Goal: Information Seeking & Learning: Learn about a topic

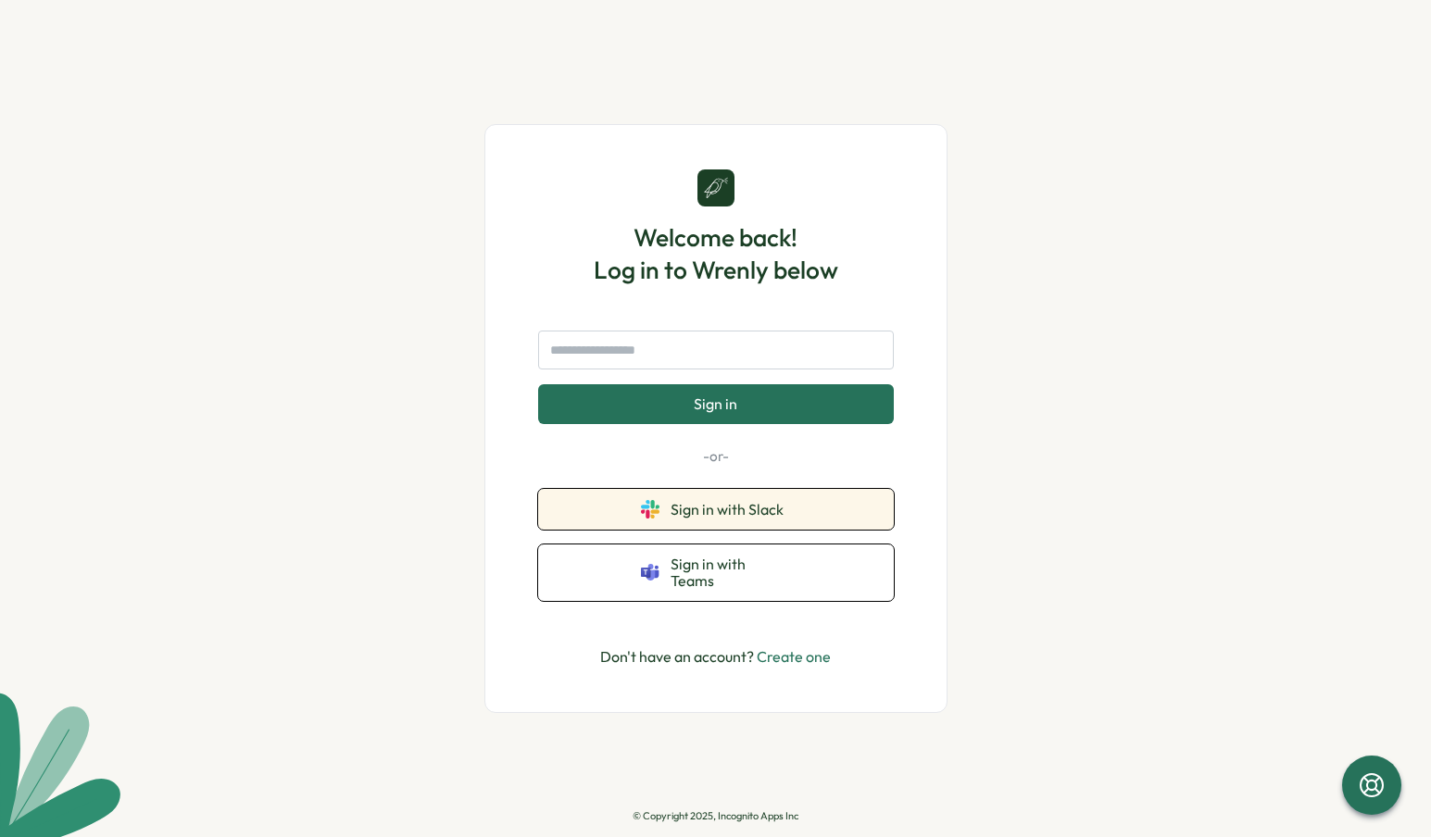
click at [706, 514] on span "Sign in with Slack" at bounding box center [731, 509] width 120 height 17
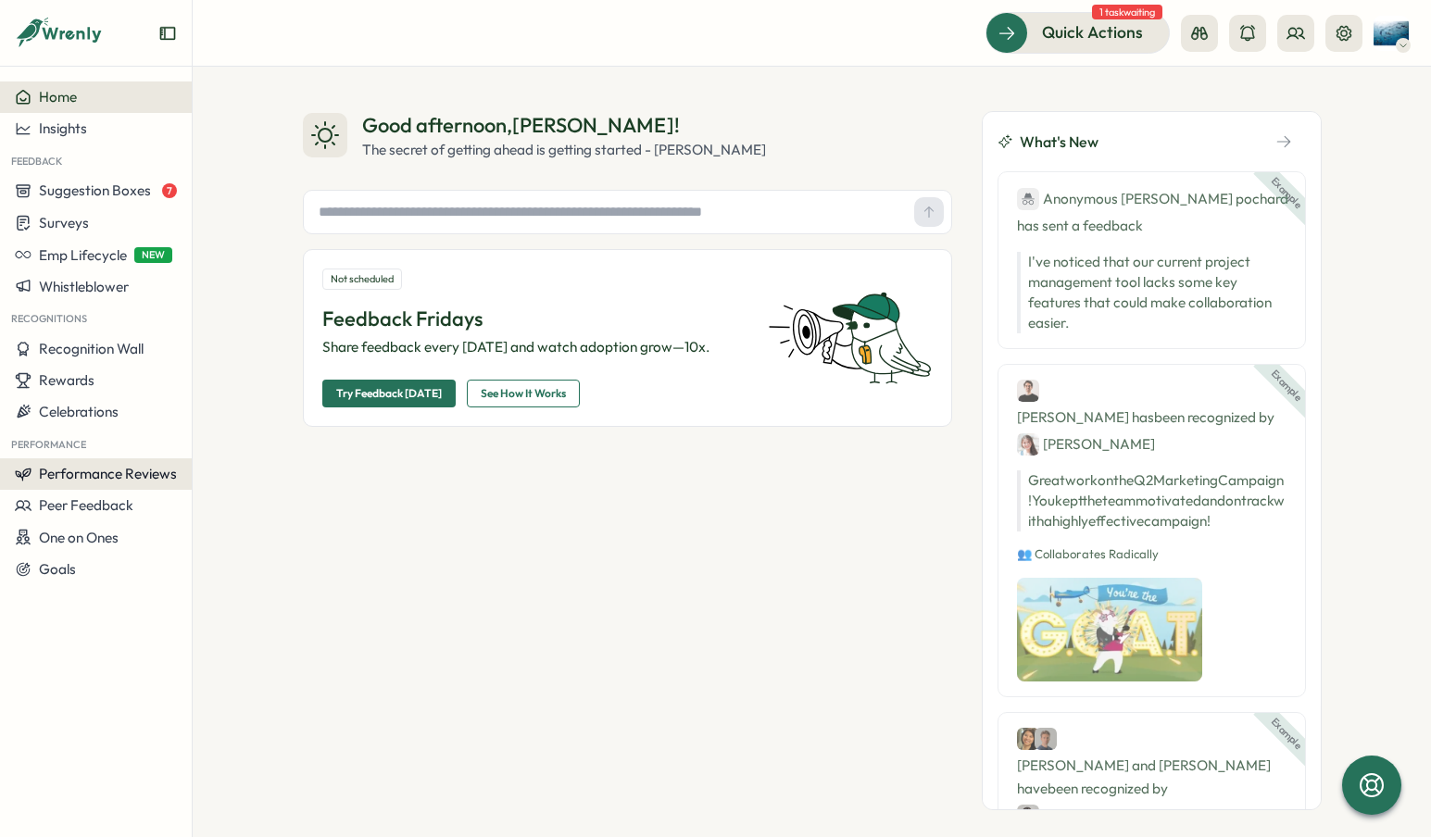
click at [79, 471] on span "Performance Reviews" at bounding box center [108, 474] width 138 height 18
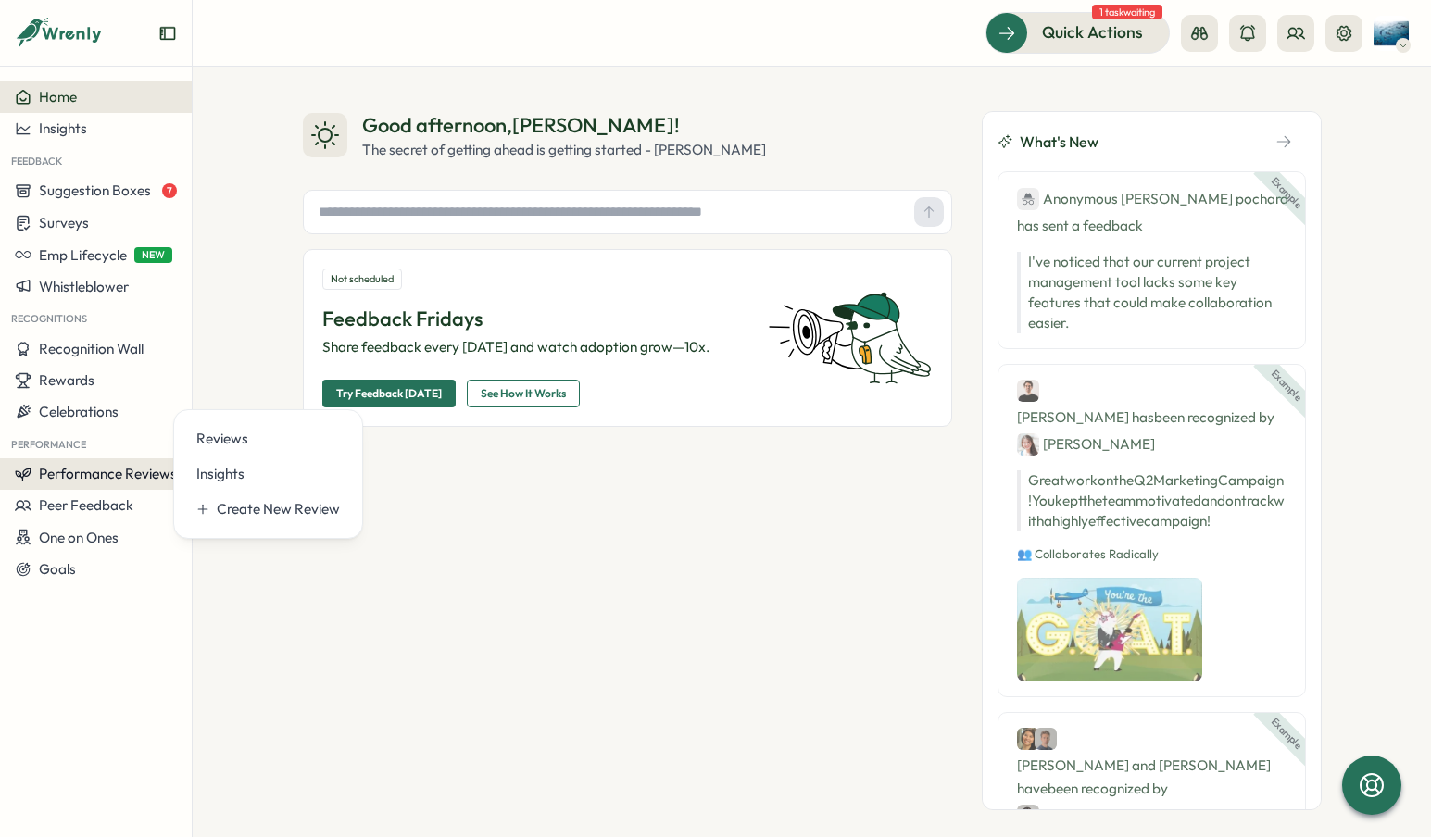
click at [66, 477] on span "Performance Reviews" at bounding box center [108, 474] width 138 height 18
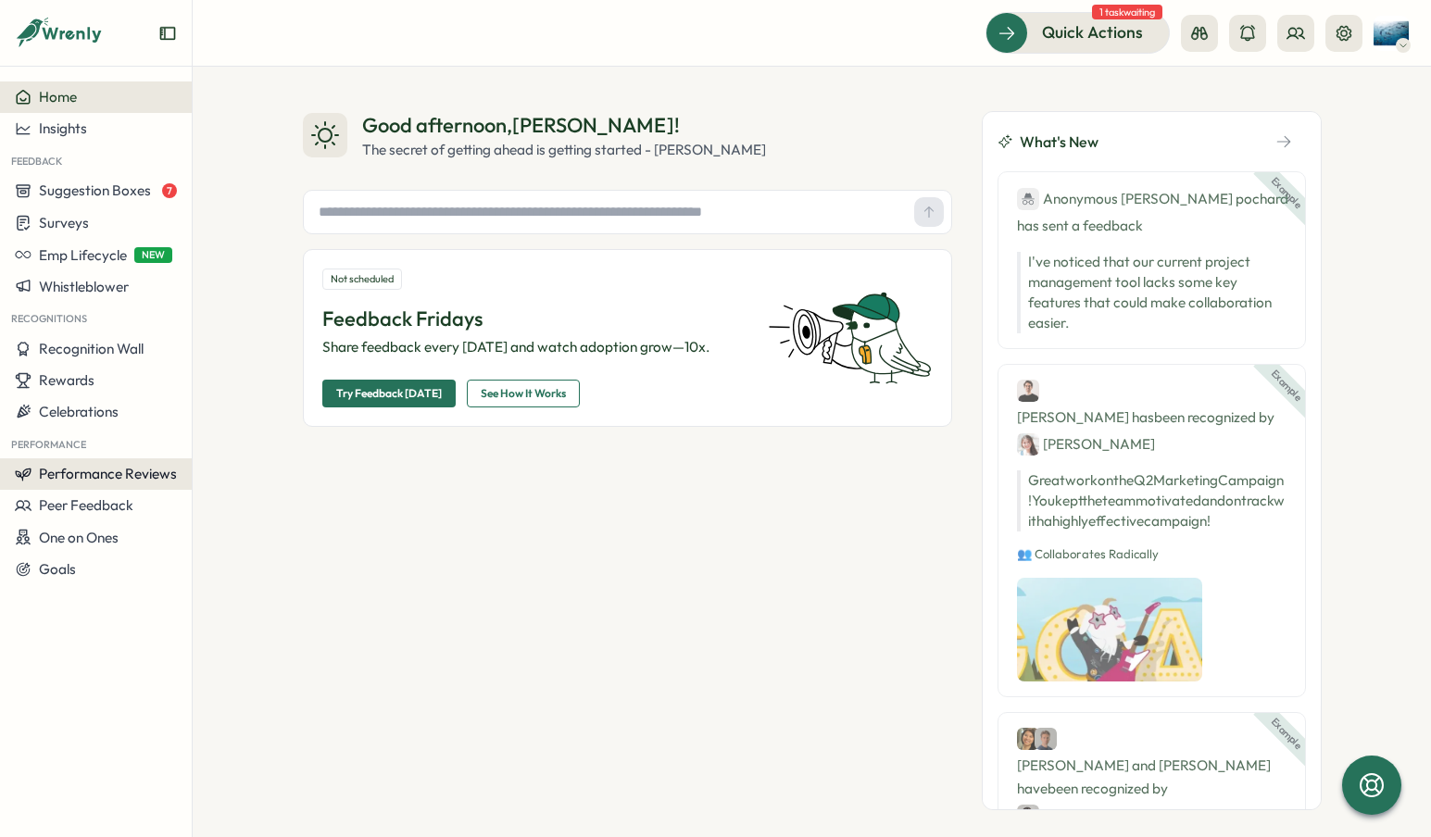
click at [116, 473] on span "Performance Reviews" at bounding box center [108, 474] width 138 height 18
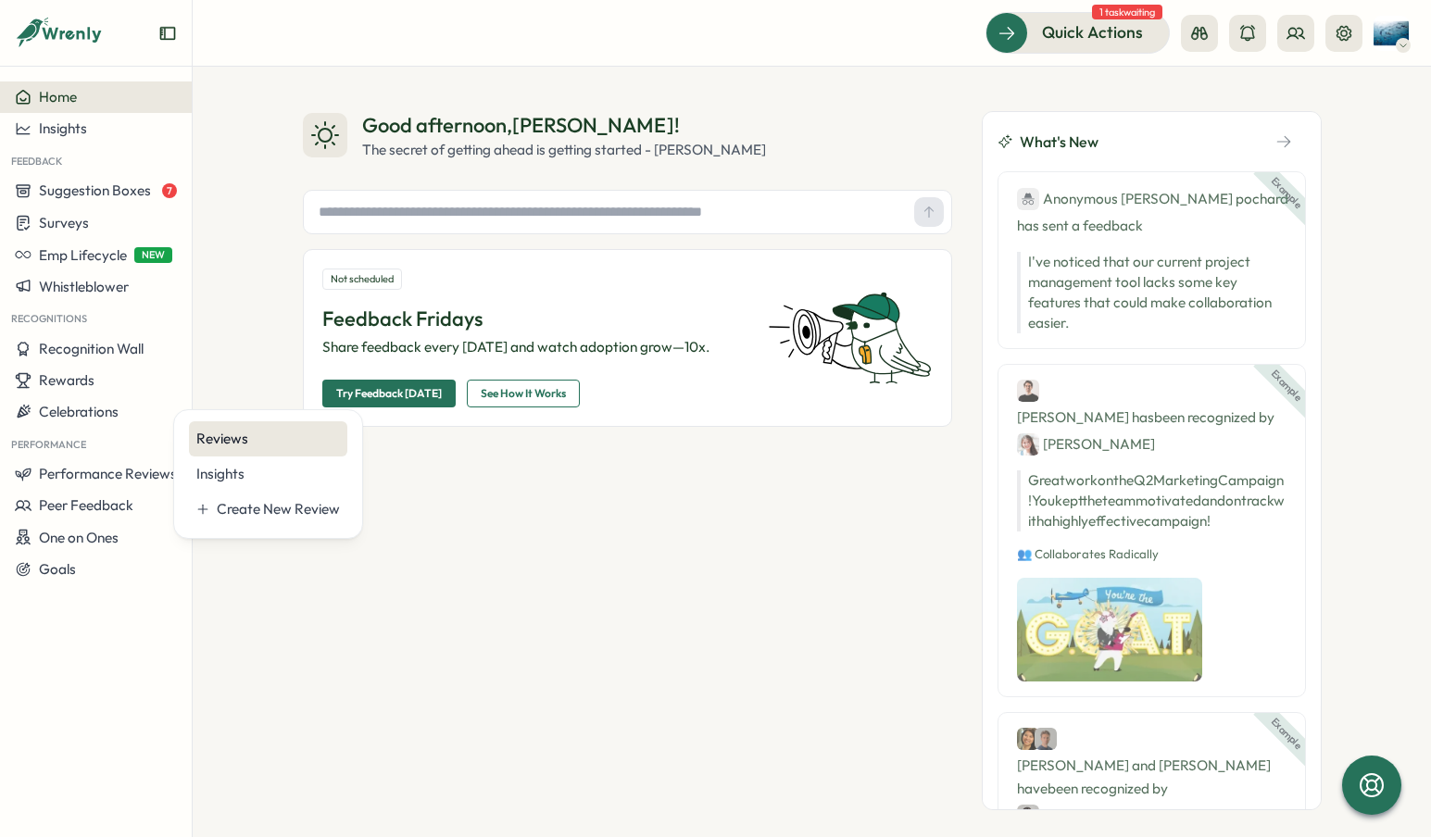
click at [249, 436] on div "Reviews" at bounding box center [268, 439] width 144 height 20
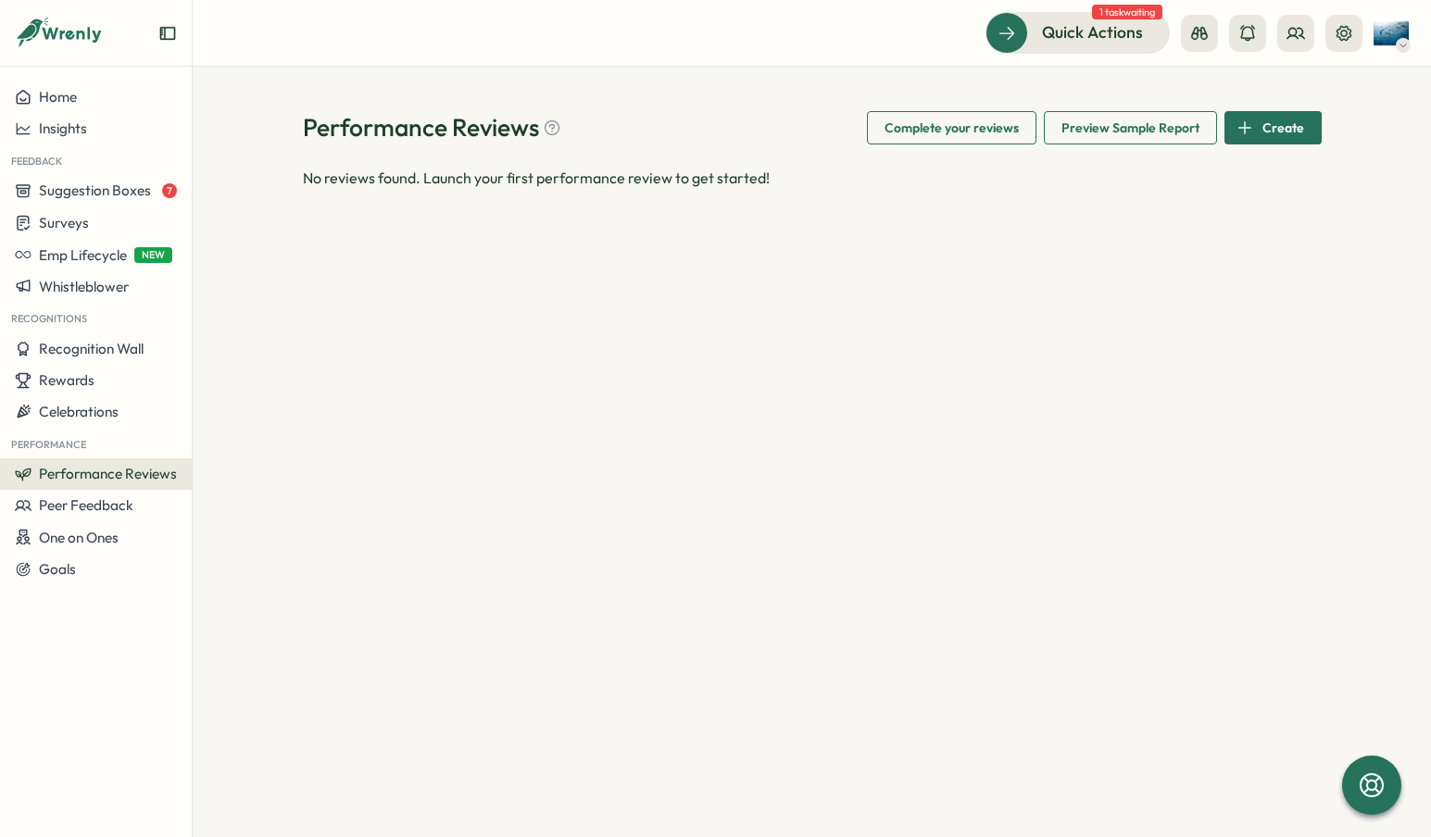
click at [1279, 126] on span "Create" at bounding box center [1283, 127] width 42 height 31
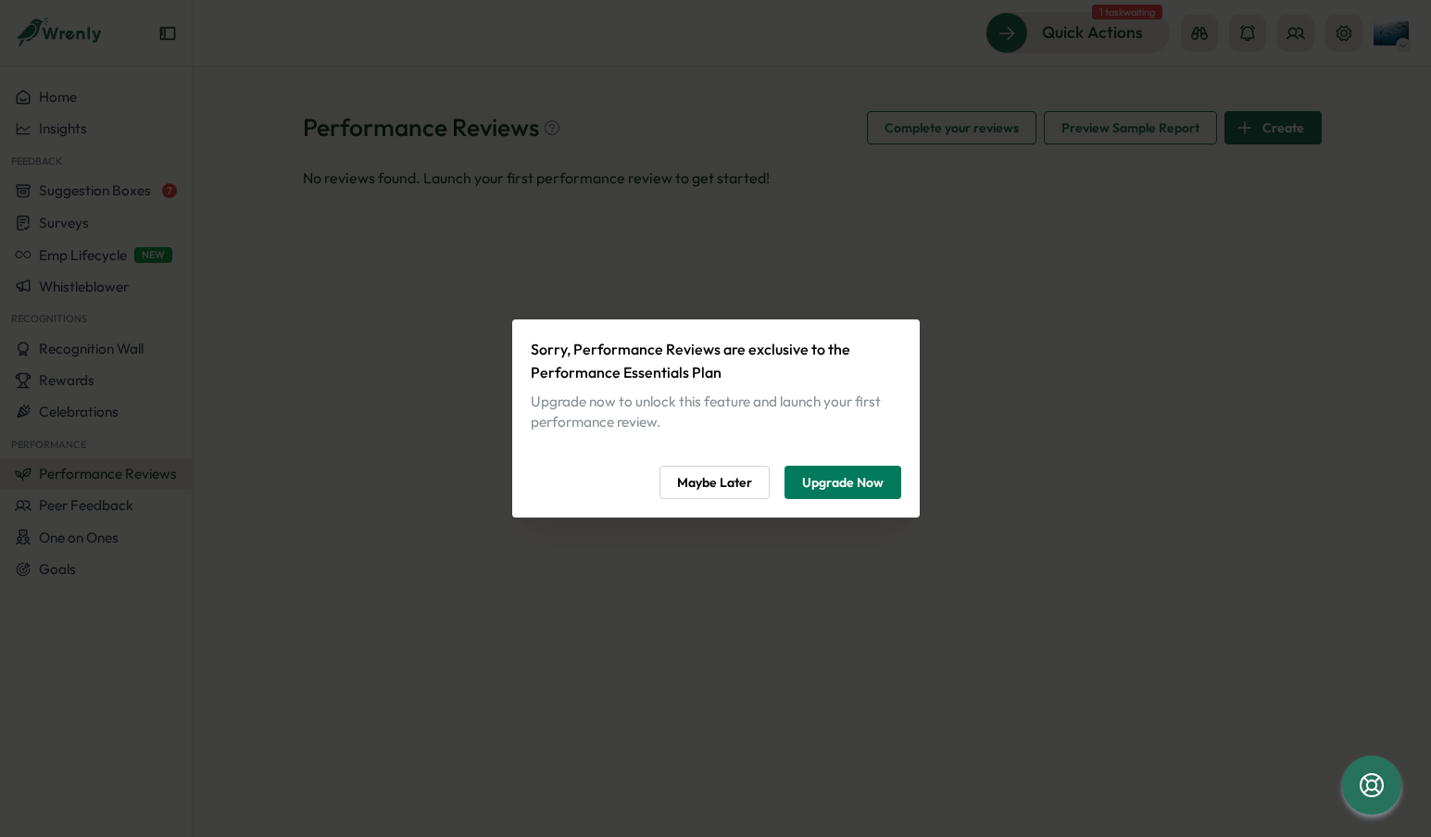
click at [716, 482] on span "Maybe Later" at bounding box center [714, 482] width 75 height 31
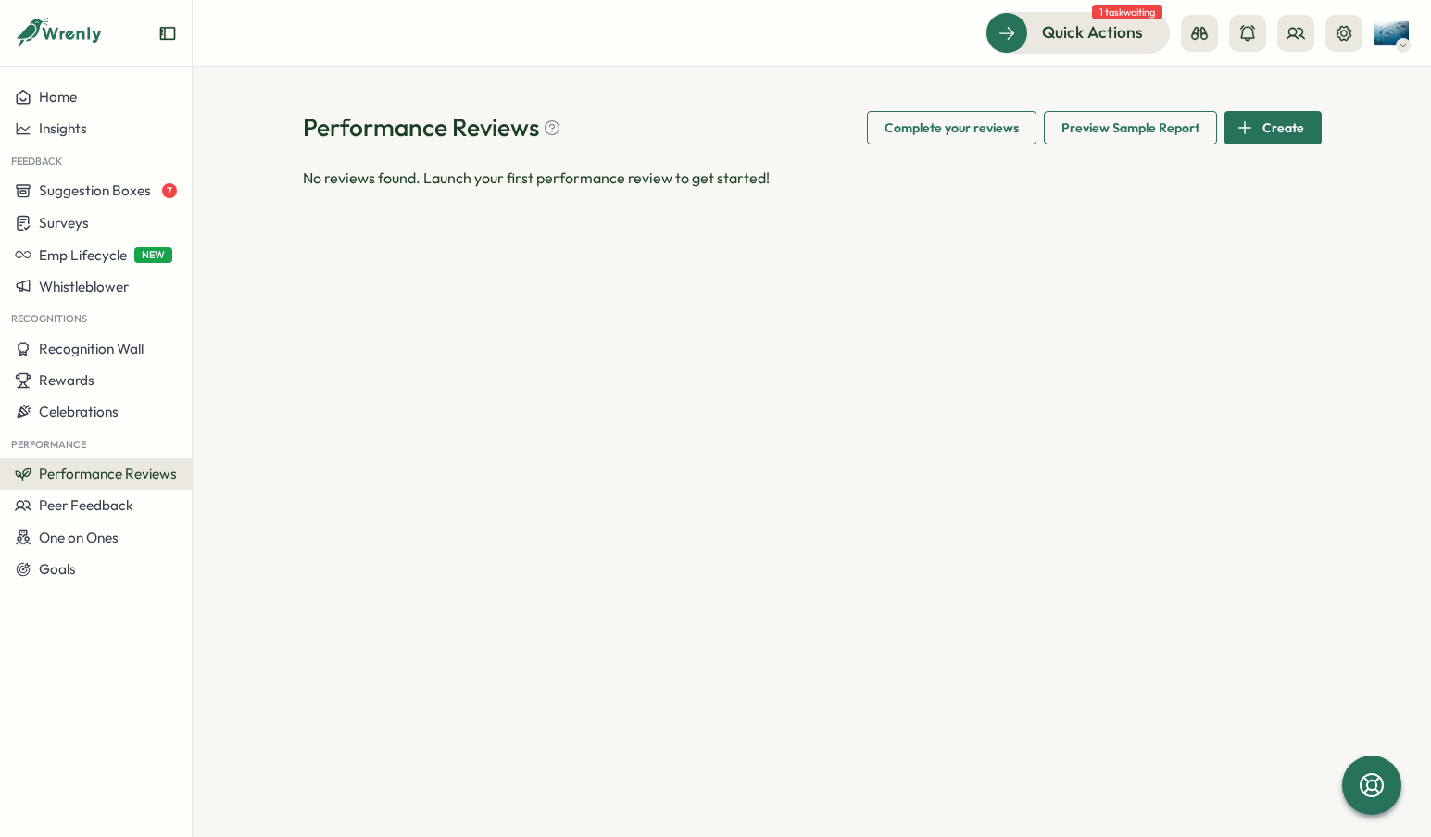
click at [1131, 127] on span "Preview Sample Report" at bounding box center [1130, 127] width 138 height 31
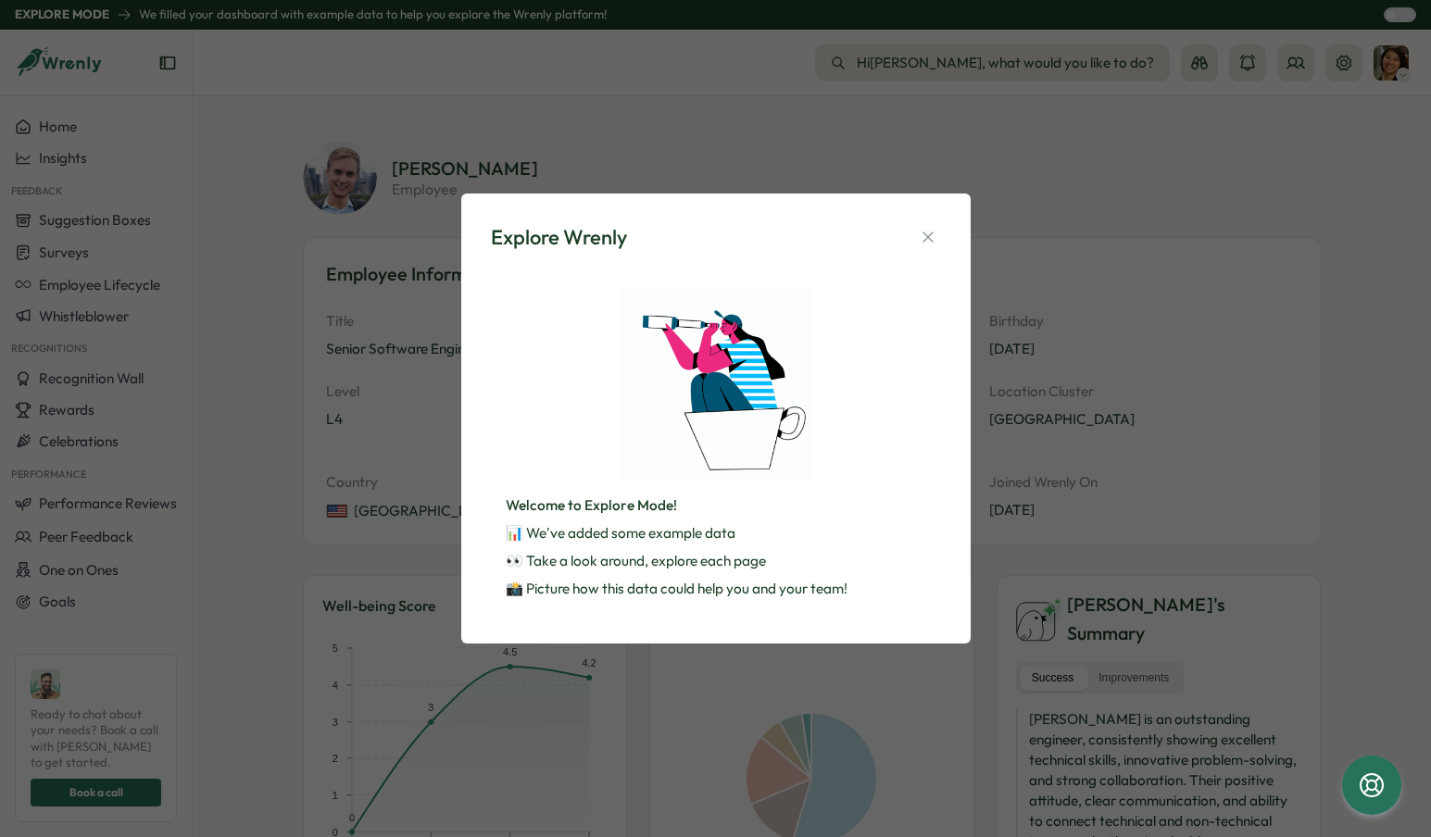
click at [951, 234] on div "Explore Wrenly Welcome to Explore Mode! 📊 We've added some example data 👀 Take …" at bounding box center [715, 419] width 509 height 451
click at [915, 235] on button "button" at bounding box center [928, 237] width 26 height 26
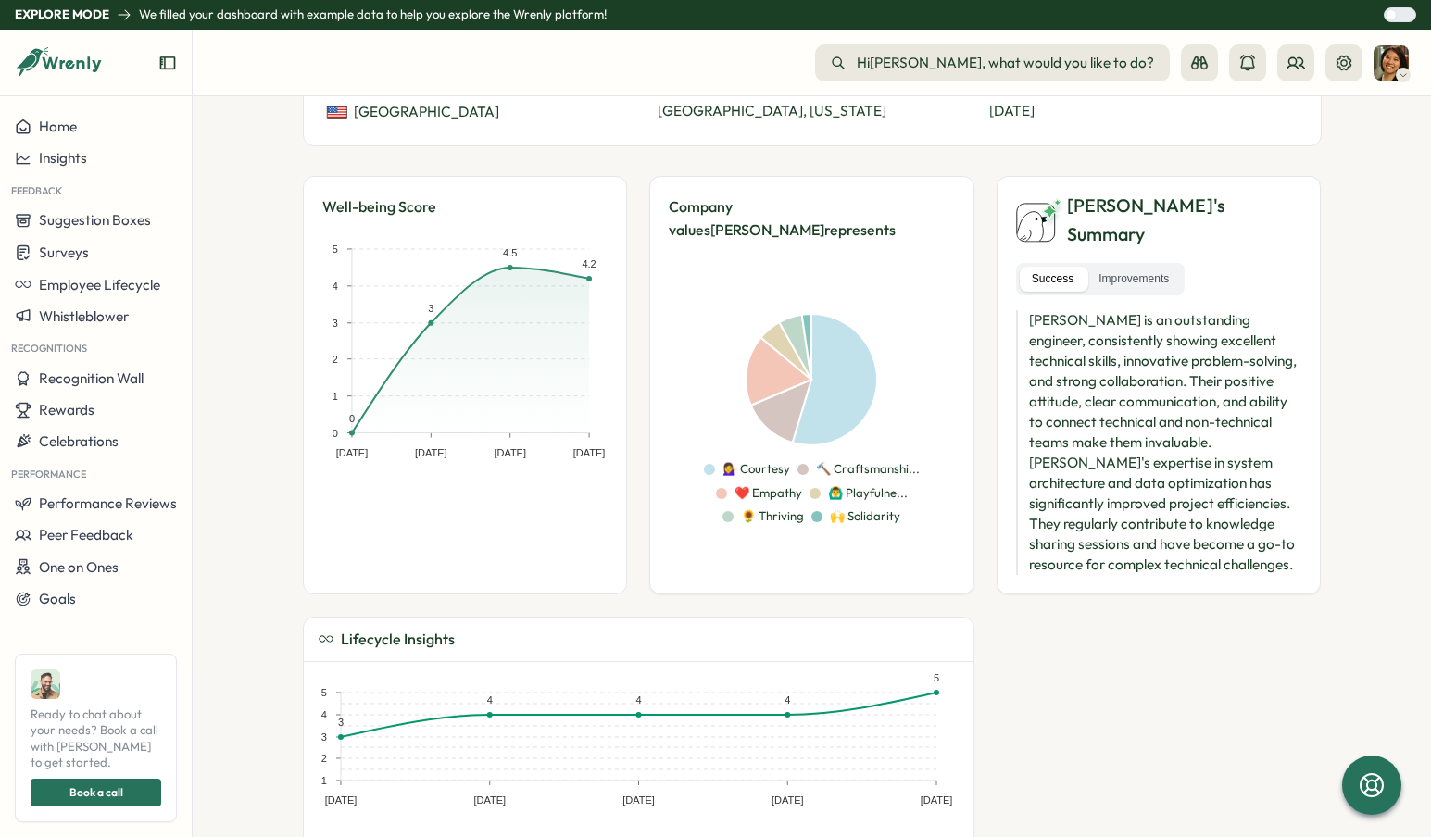
scroll to position [420, 0]
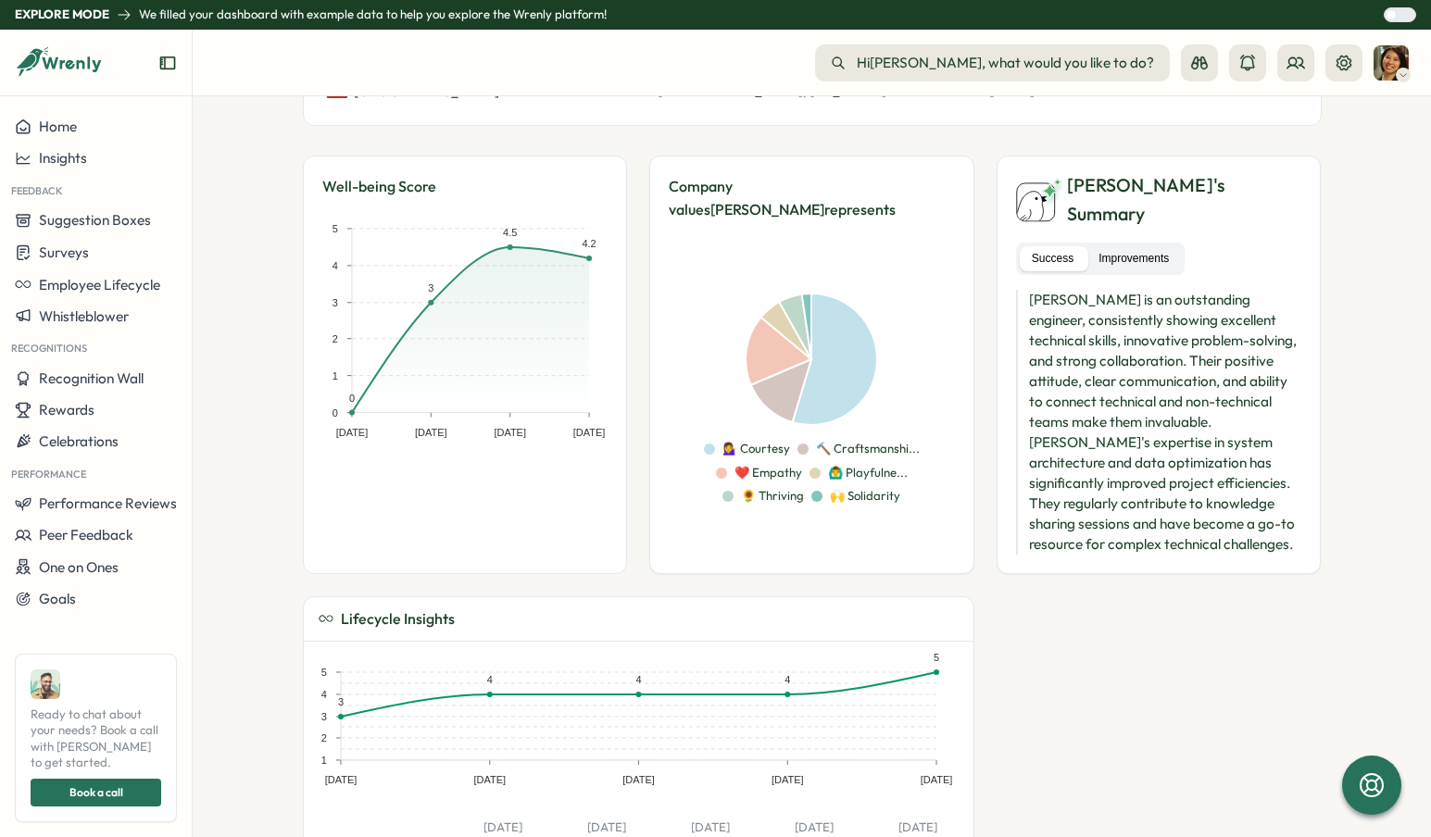
click at [1128, 246] on label "Improvements" at bounding box center [1134, 258] width 94 height 25
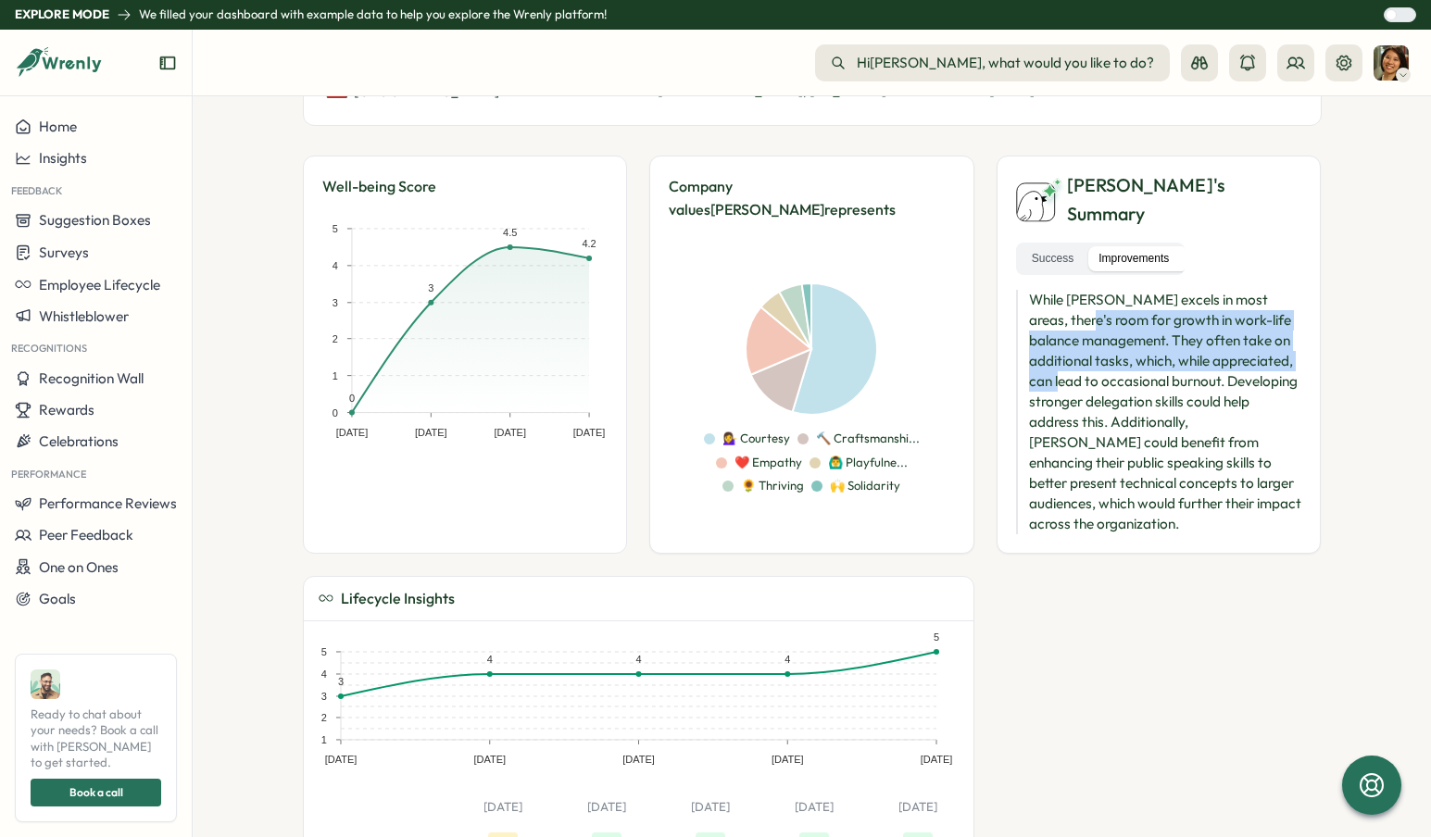
drag, startPoint x: 1043, startPoint y: 292, endPoint x: 1095, endPoint y: 350, distance: 78.1
click at [1095, 350] on p "While [PERSON_NAME] excels in most areas, there's room for growth in work-life …" at bounding box center [1159, 412] width 286 height 245
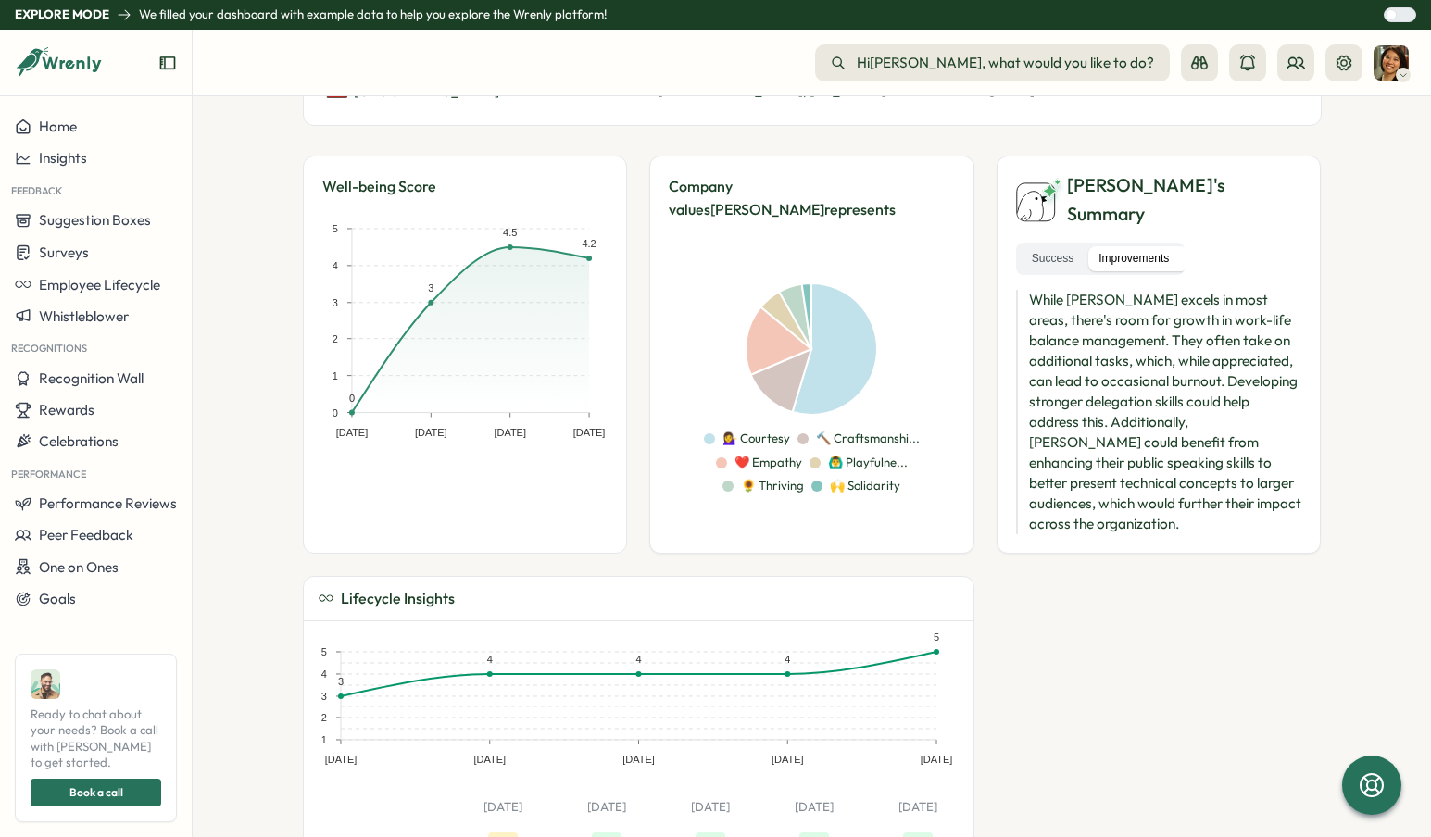
click at [1095, 350] on p "While [PERSON_NAME] excels in most areas, there's room for growth in work-life …" at bounding box center [1159, 412] width 286 height 245
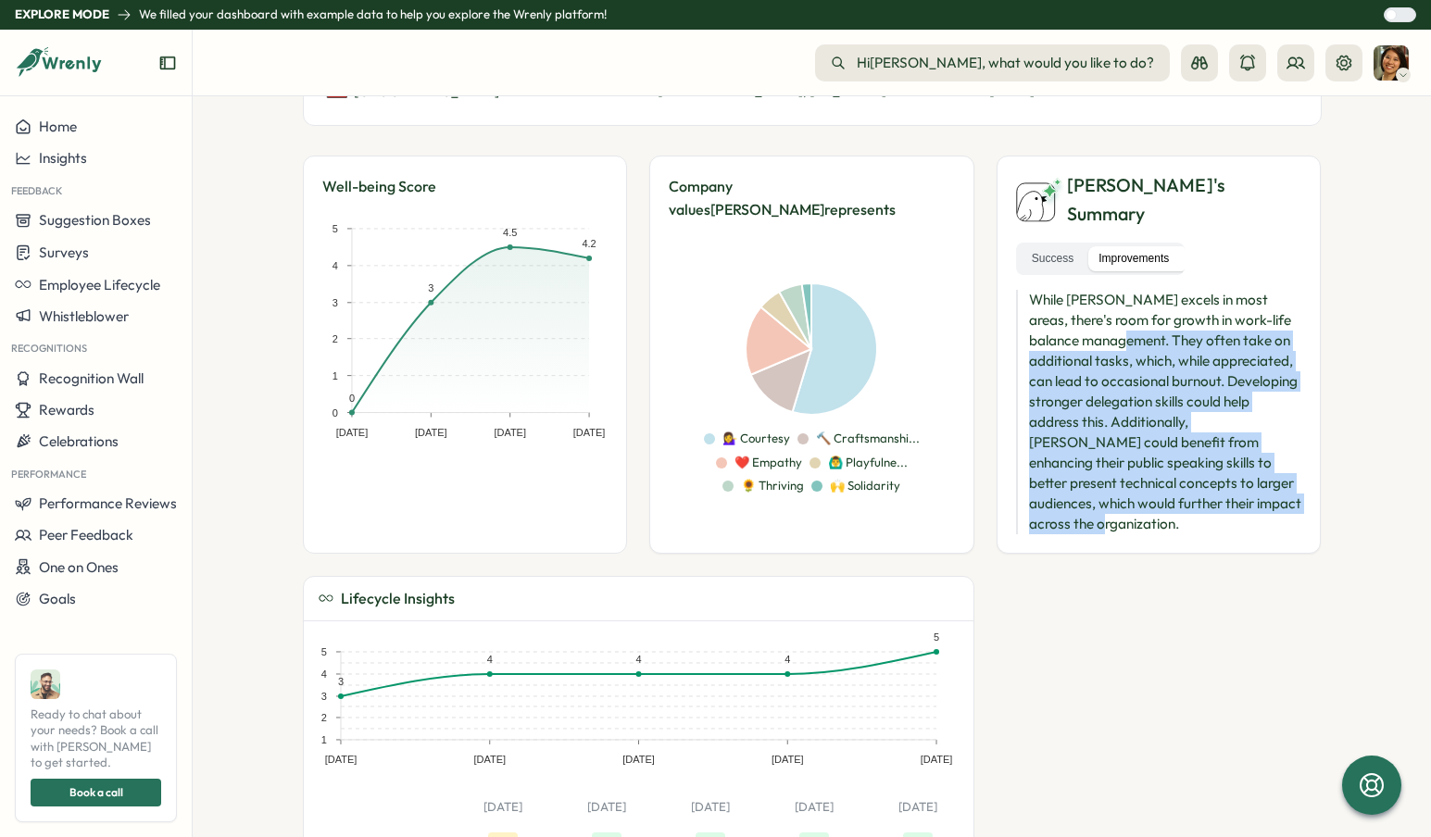
drag, startPoint x: 1113, startPoint y: 301, endPoint x: 1162, endPoint y: 489, distance: 194.1
click at [1162, 489] on p "While [PERSON_NAME] excels in most areas, there's room for growth in work-life …" at bounding box center [1159, 412] width 286 height 245
click at [1149, 485] on p "While [PERSON_NAME] excels in most areas, there's room for growth in work-life …" at bounding box center [1159, 412] width 286 height 245
drag, startPoint x: 1141, startPoint y: 488, endPoint x: 1027, endPoint y: 346, distance: 181.8
click at [1027, 346] on p "While [PERSON_NAME] excels in most areas, there's room for growth in work-life …" at bounding box center [1159, 412] width 286 height 245
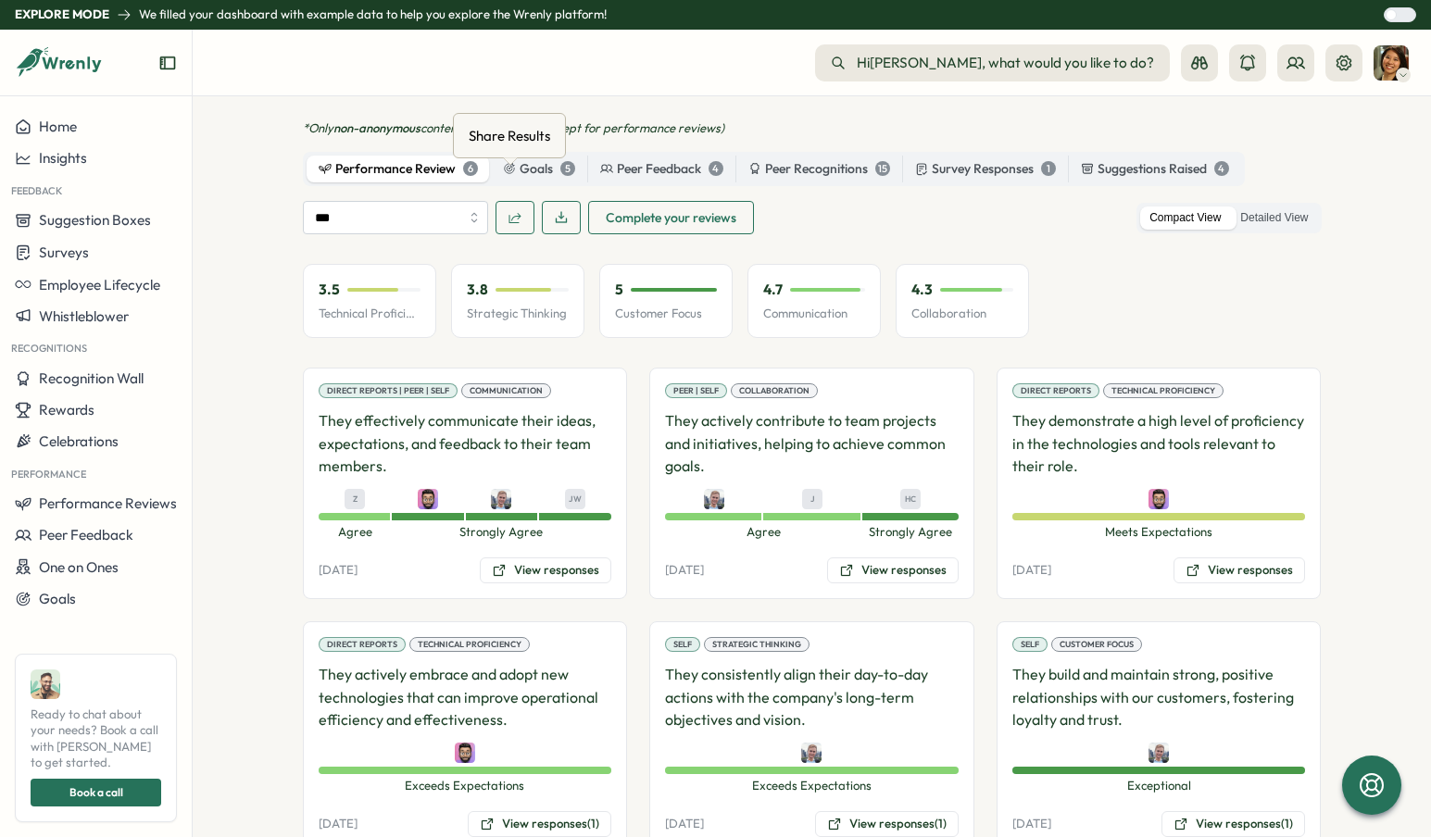
scroll to position [1350, 0]
click at [511, 136] on div "Share Results" at bounding box center [509, 135] width 89 height 29
click at [561, 162] on div "5" at bounding box center [567, 169] width 15 height 15
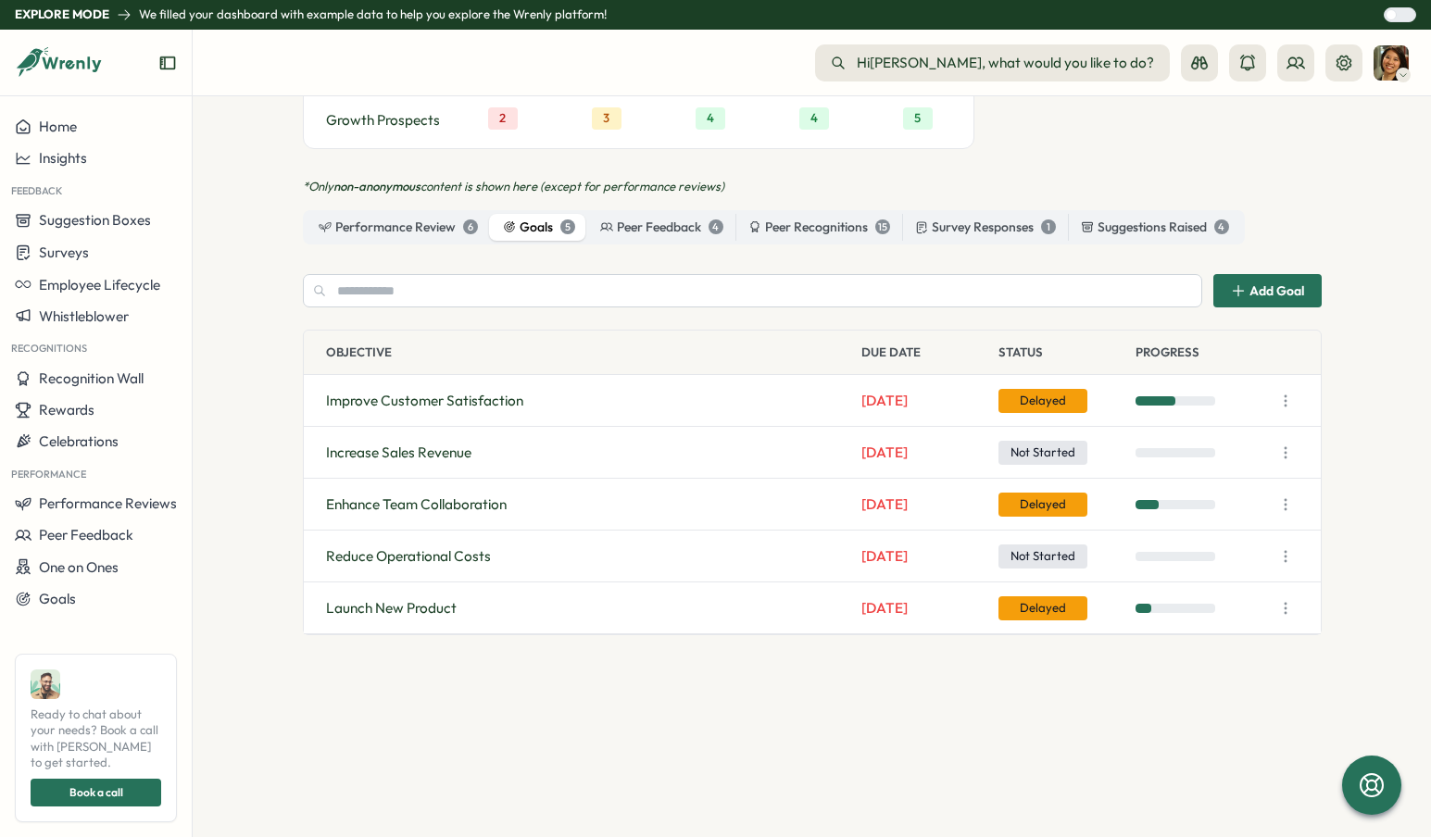
scroll to position [1292, 0]
click at [1133, 219] on div "Suggestions Raised 4" at bounding box center [1155, 229] width 148 height 20
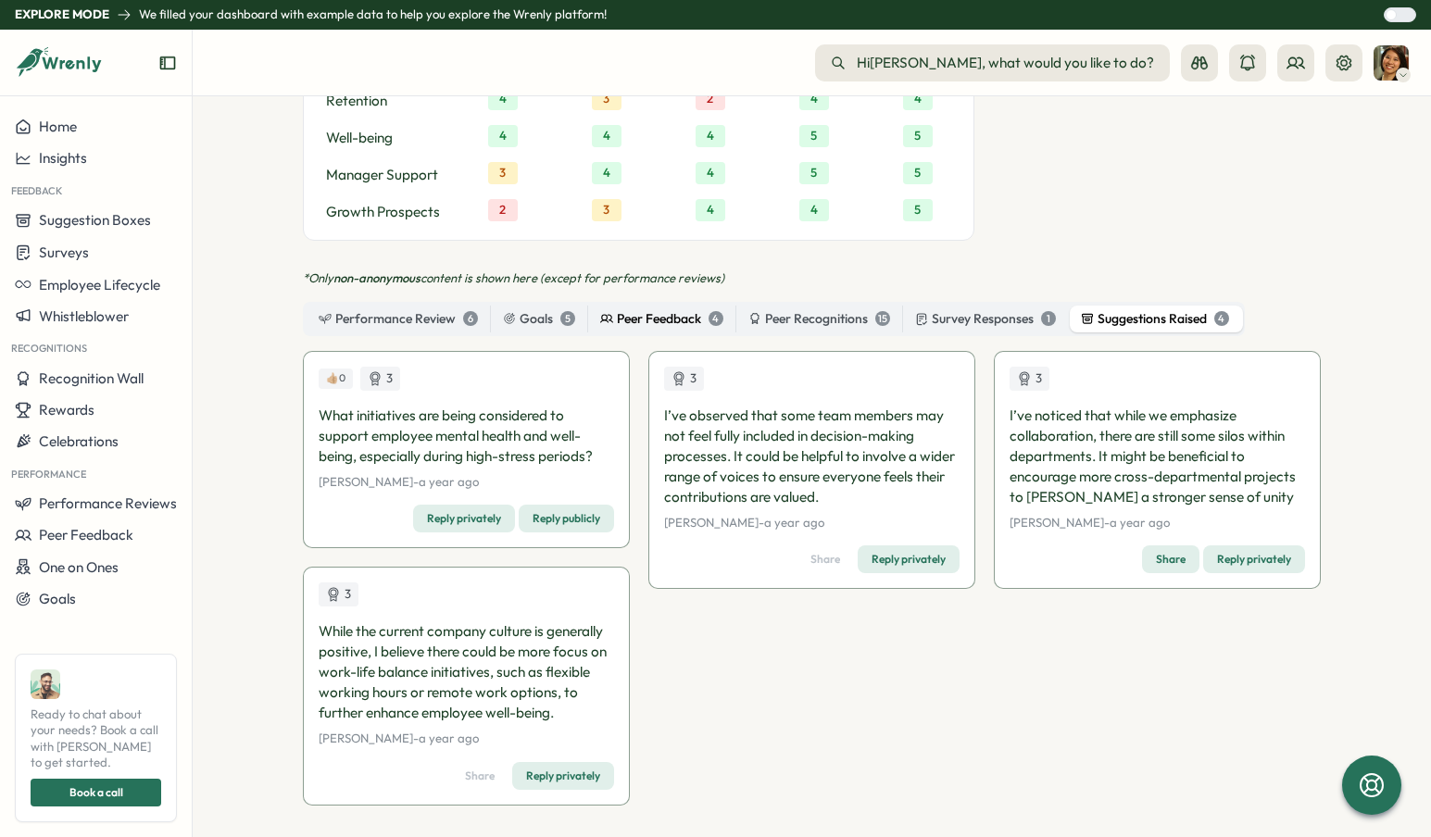
click at [646, 309] on div "Peer Feedback 4" at bounding box center [661, 319] width 123 height 20
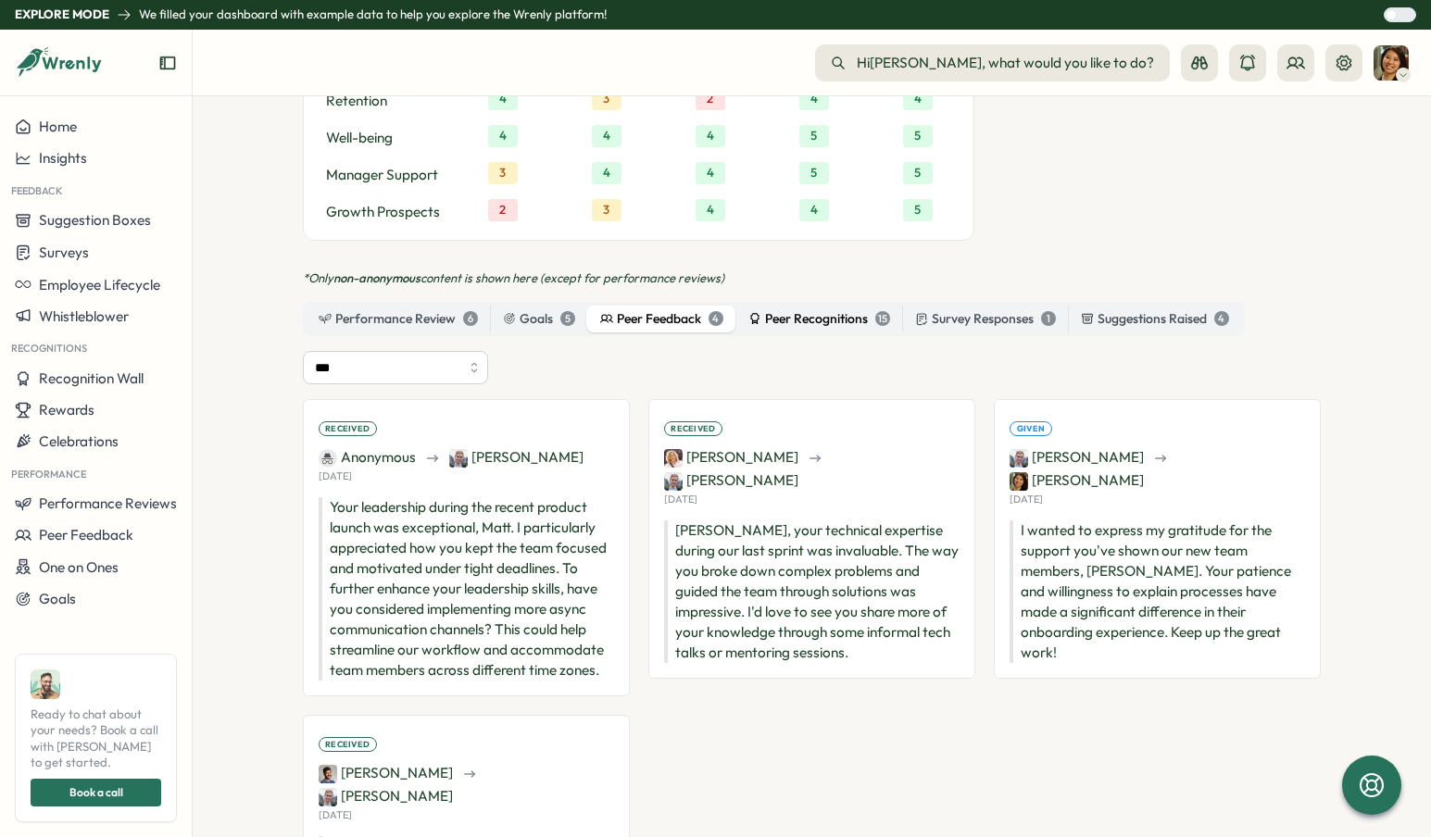
click at [788, 309] on div "Peer Recognitions 15" at bounding box center [819, 319] width 142 height 20
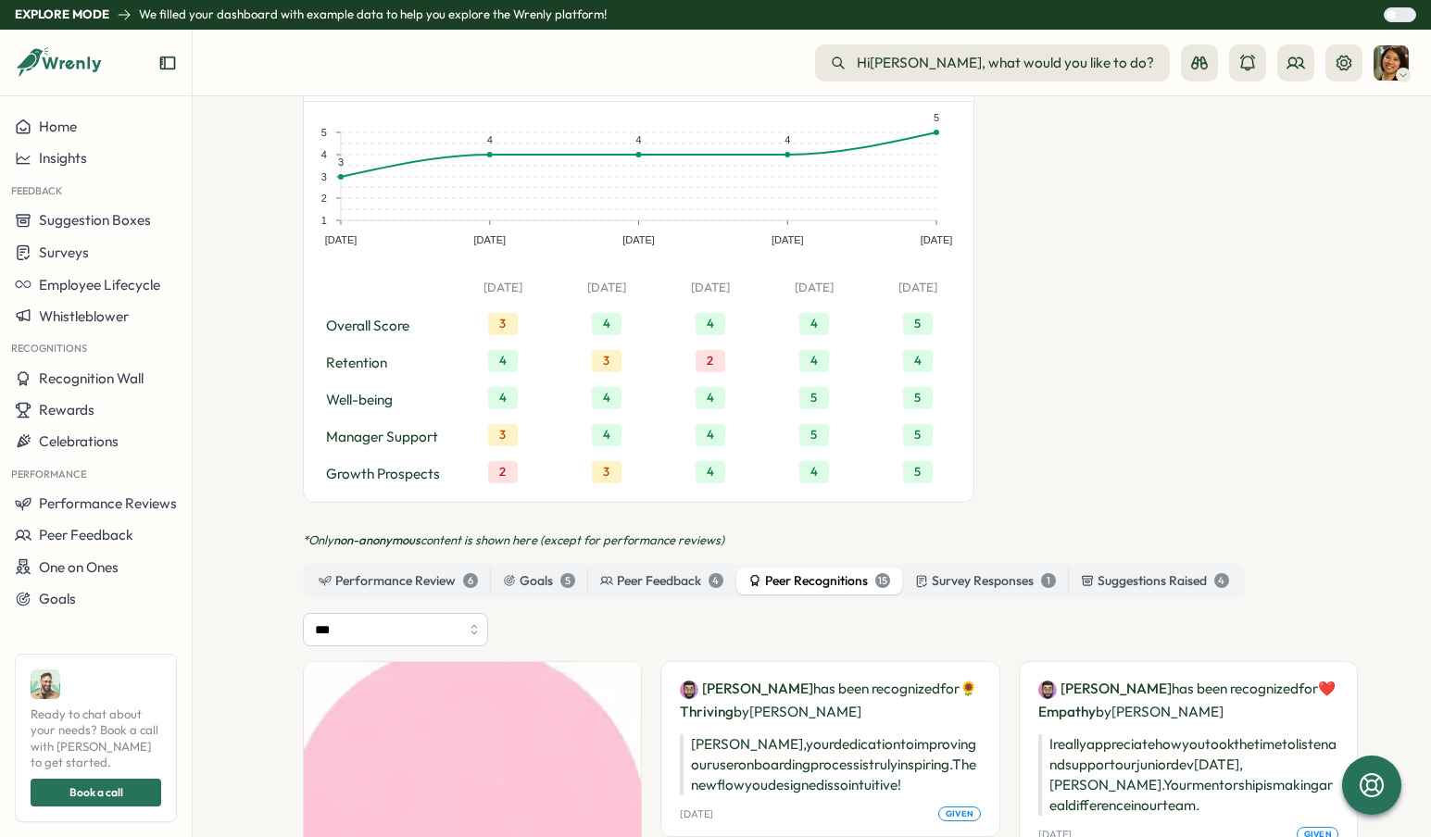
scroll to position [1230, 0]
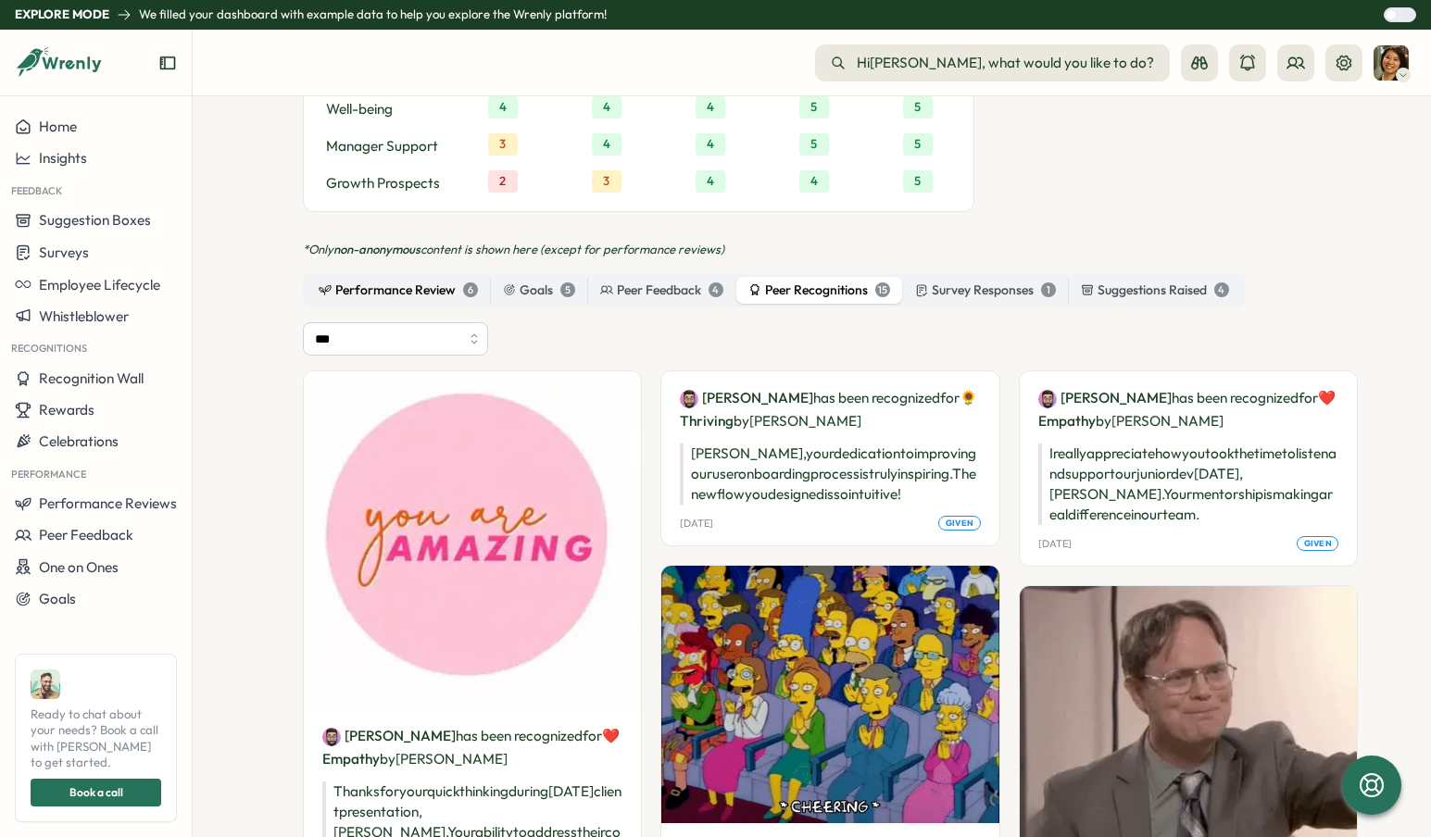
click at [382, 281] on div "Performance Review 6" at bounding box center [398, 291] width 159 height 20
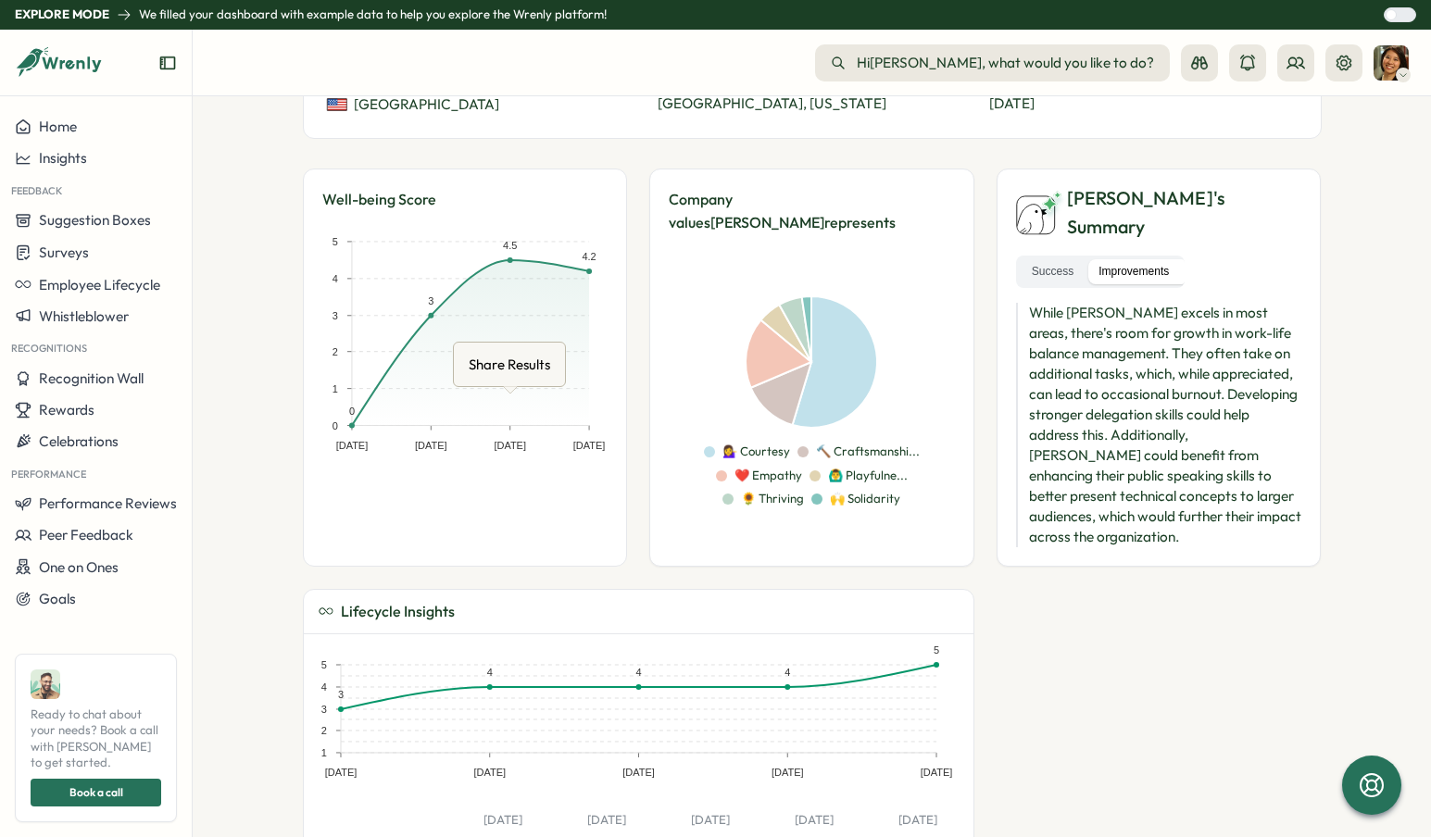
scroll to position [0, 0]
